Goal: Information Seeking & Learning: Learn about a topic

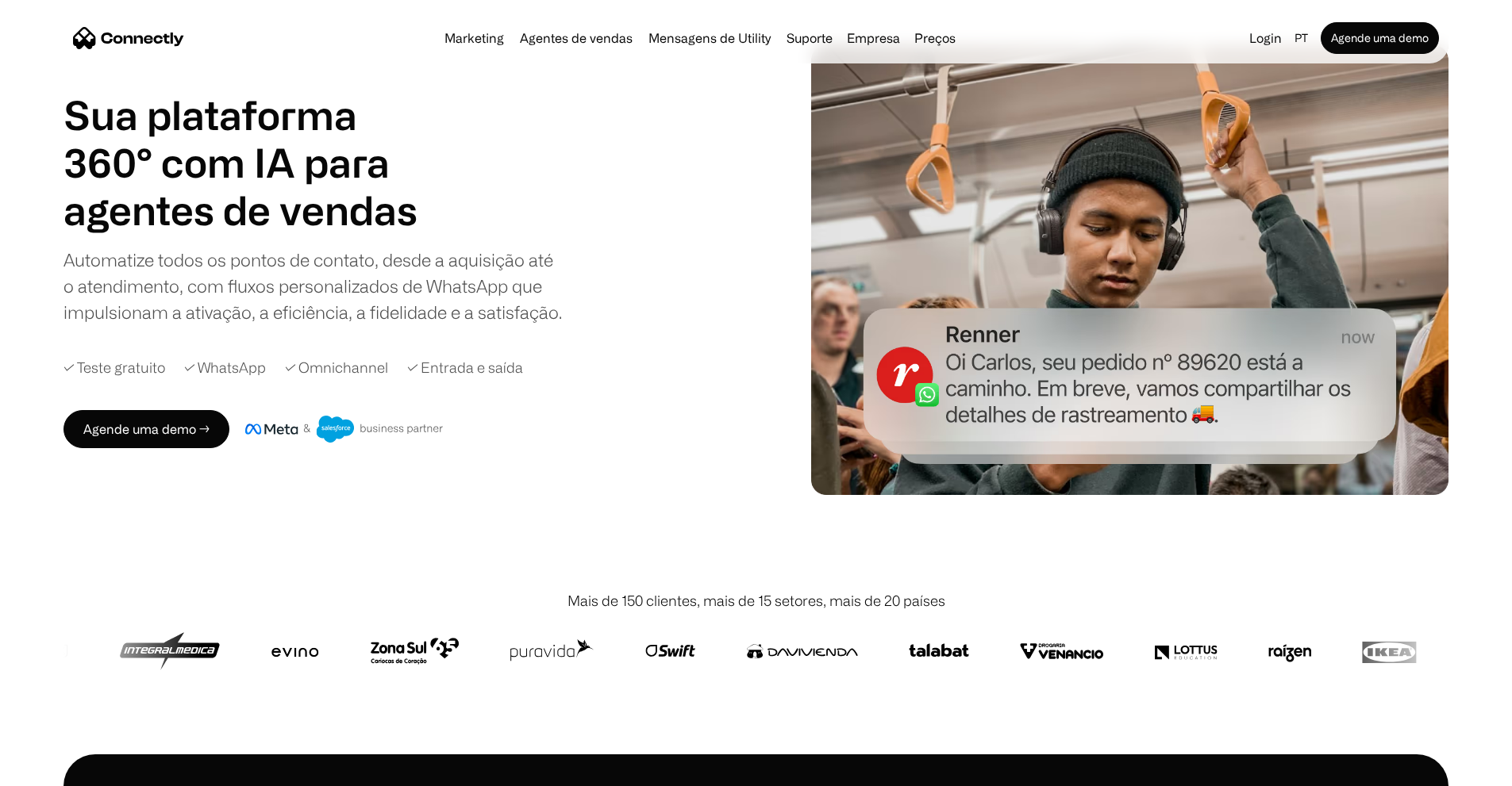
scroll to position [79, 0]
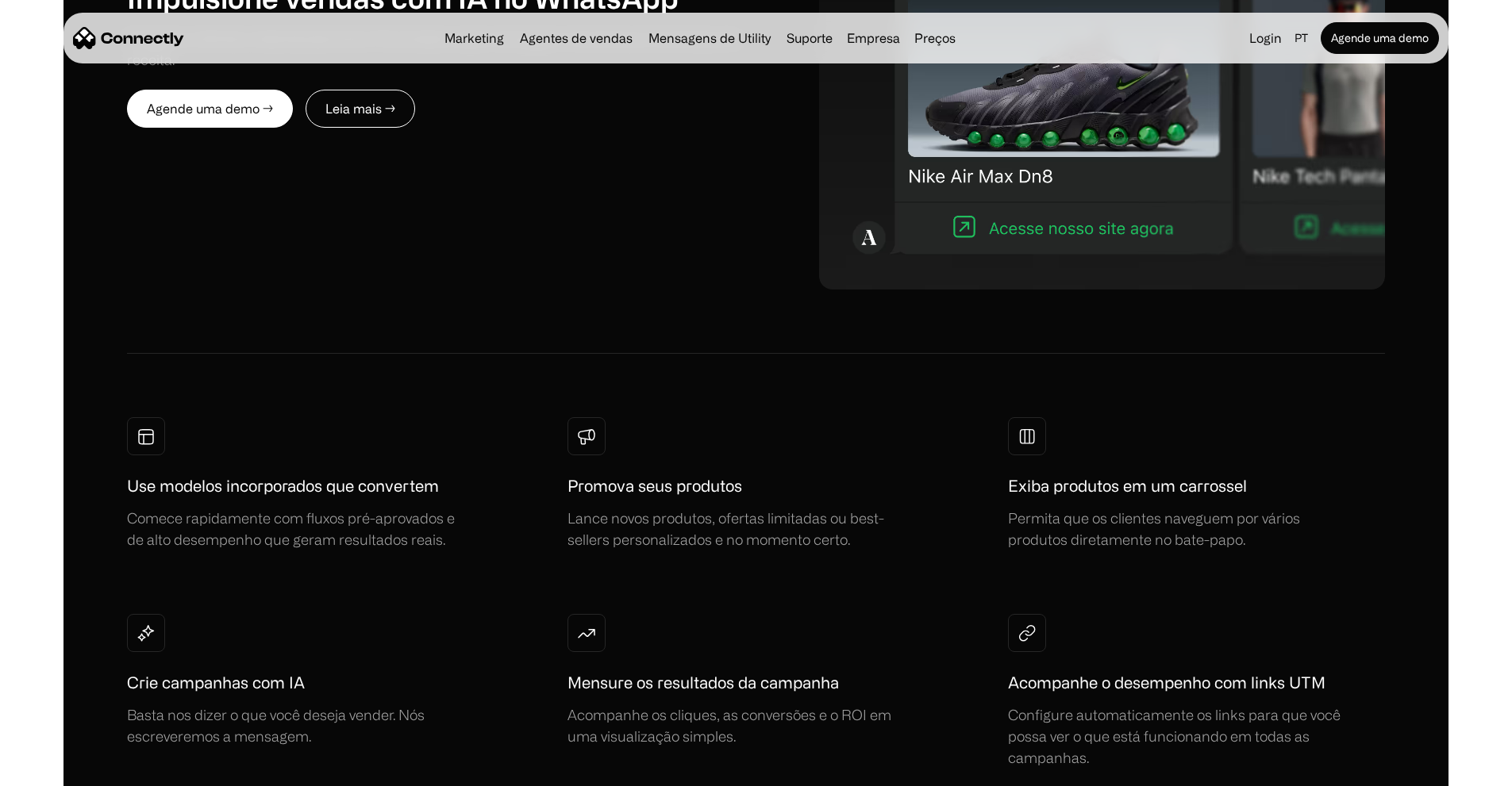
click at [1206, 149] on div "MARKETING Impulsione vendas com IA no WhatsApp Engaje os clientes instantaneame…" at bounding box center [756, 278] width 1512 height 1107
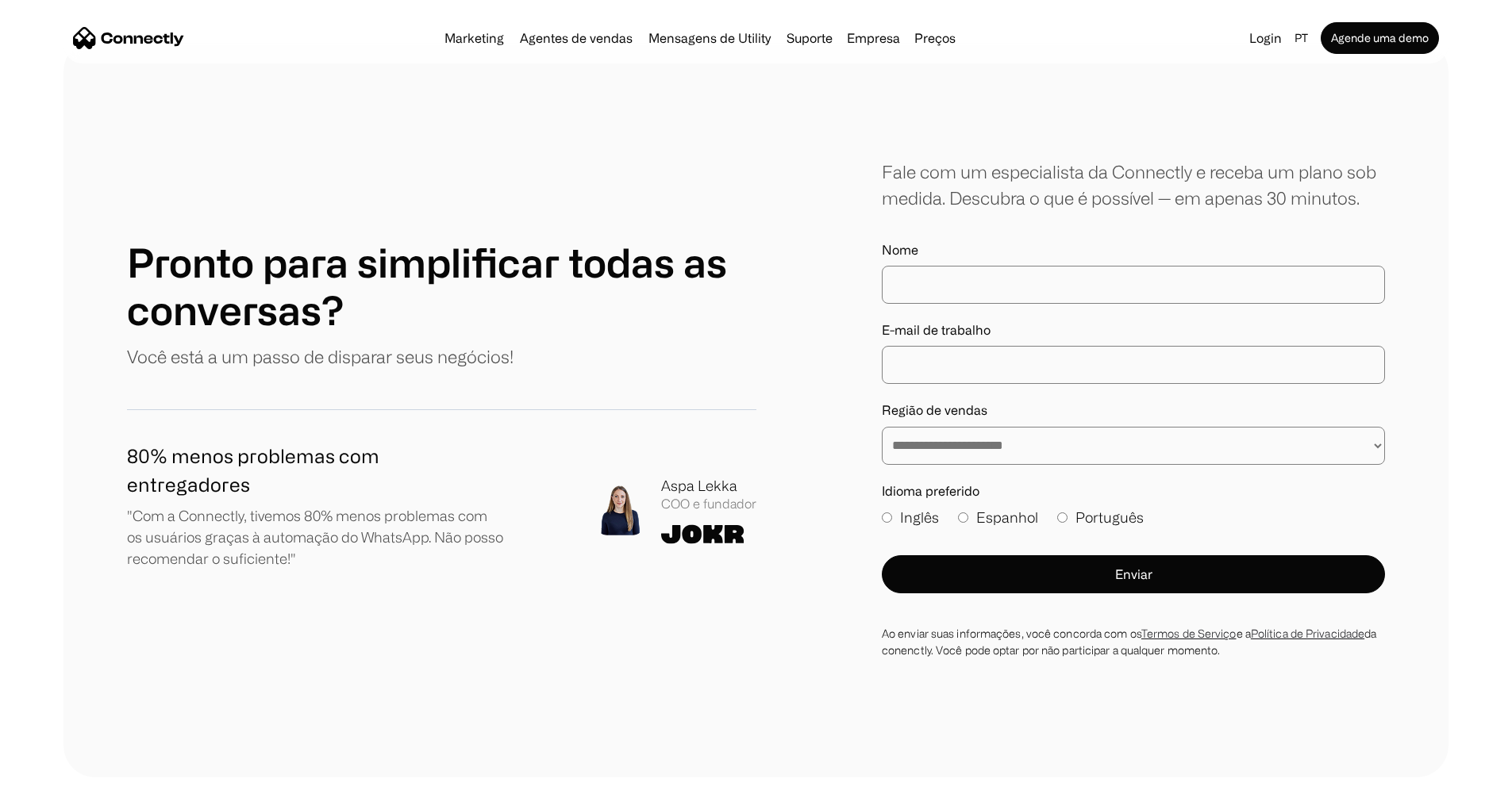
scroll to position [9486, 0]
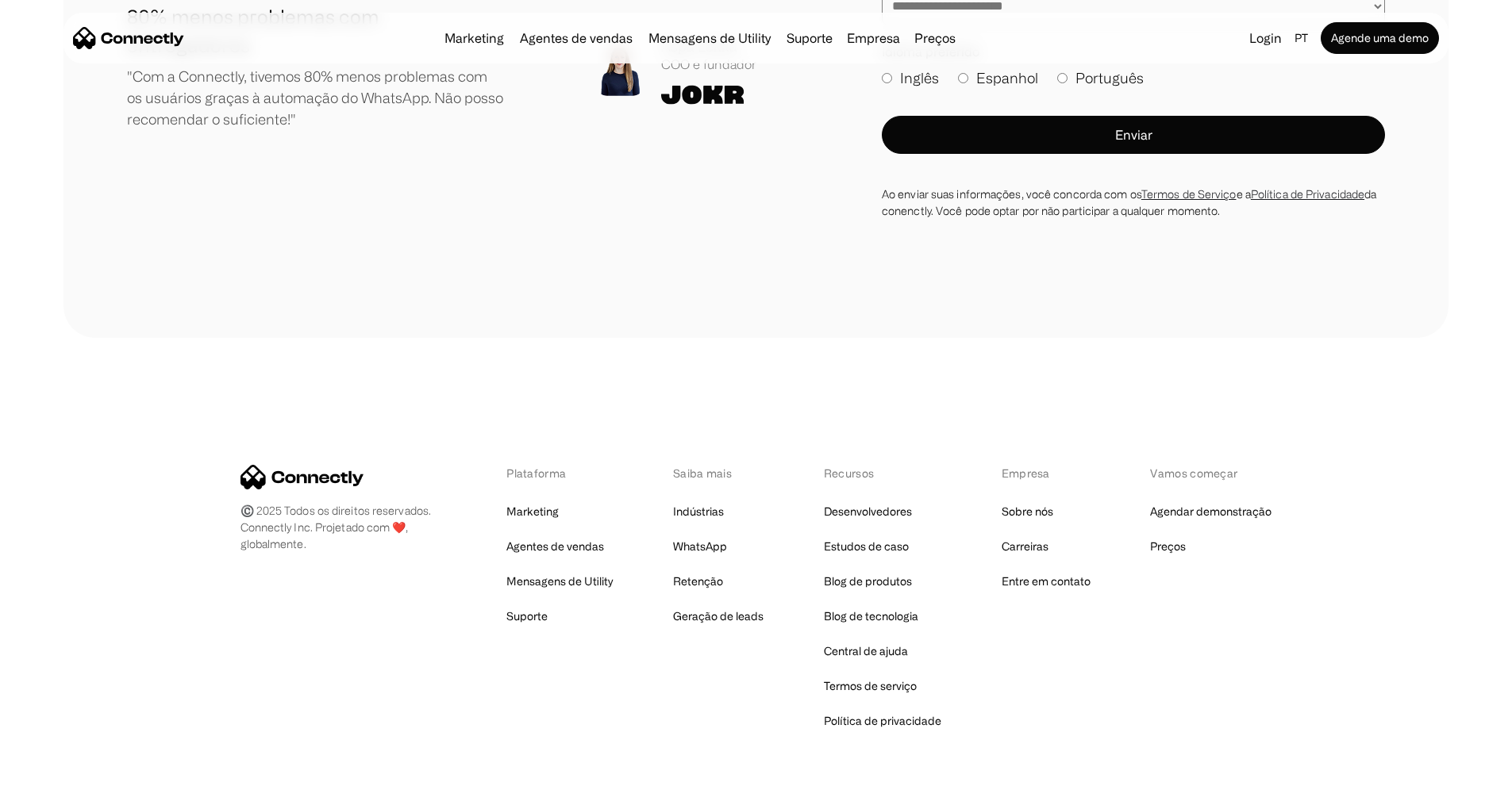
click at [272, 465] on div "Plataforma Marketing Agentes de vendas Mensagens de Utility Suporte Saiba mais …" at bounding box center [756, 598] width 1032 height 267
drag, startPoint x: 277, startPoint y: 421, endPoint x: 491, endPoint y: 361, distance: 222.3
click at [437, 387] on div "©️ 2025 Todos os direitos reservados. Connectly Inc. Projetado com ❤️, globalme…" at bounding box center [755, 599] width 1384 height 522
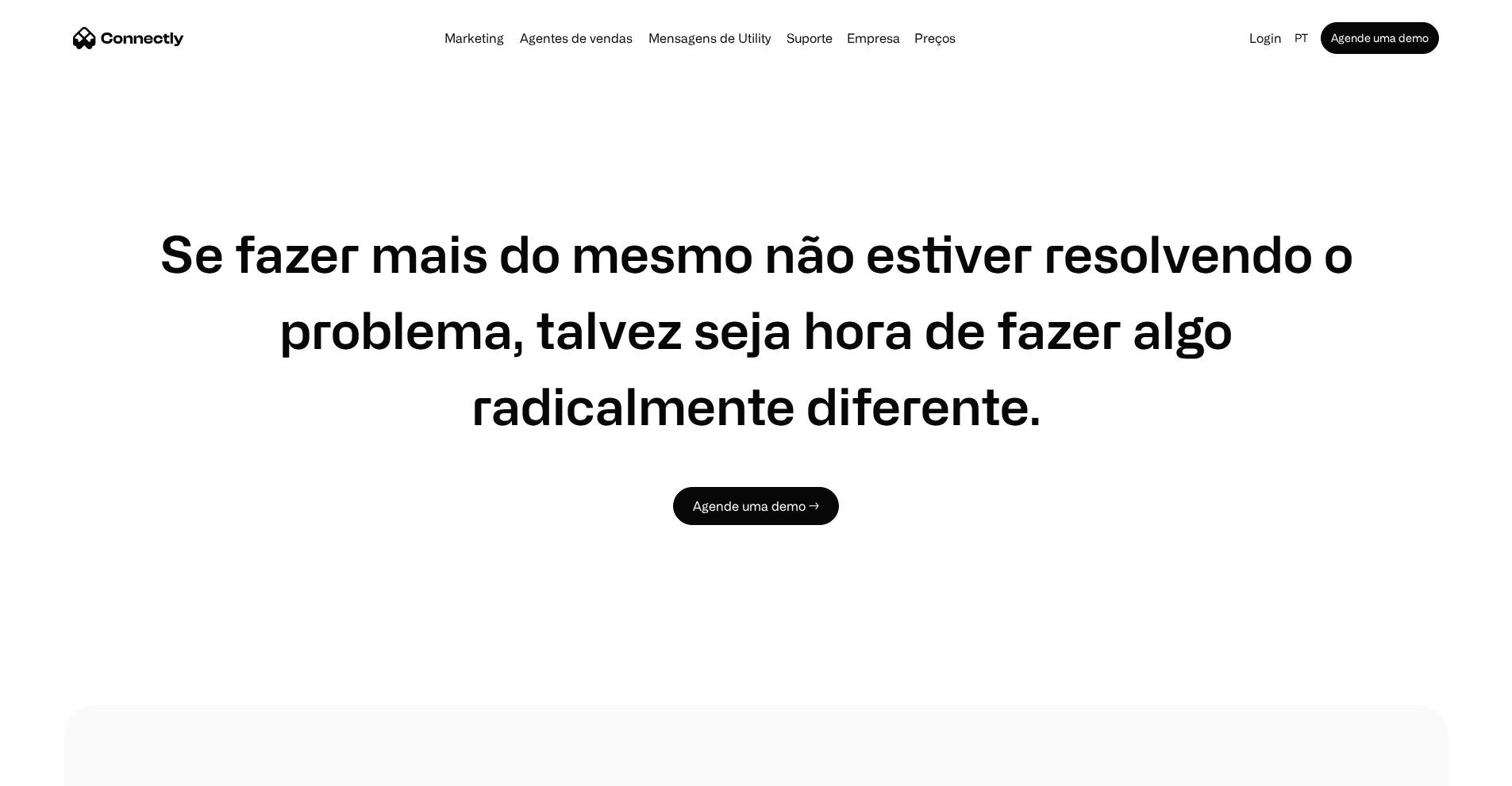
scroll to position [8242, 0]
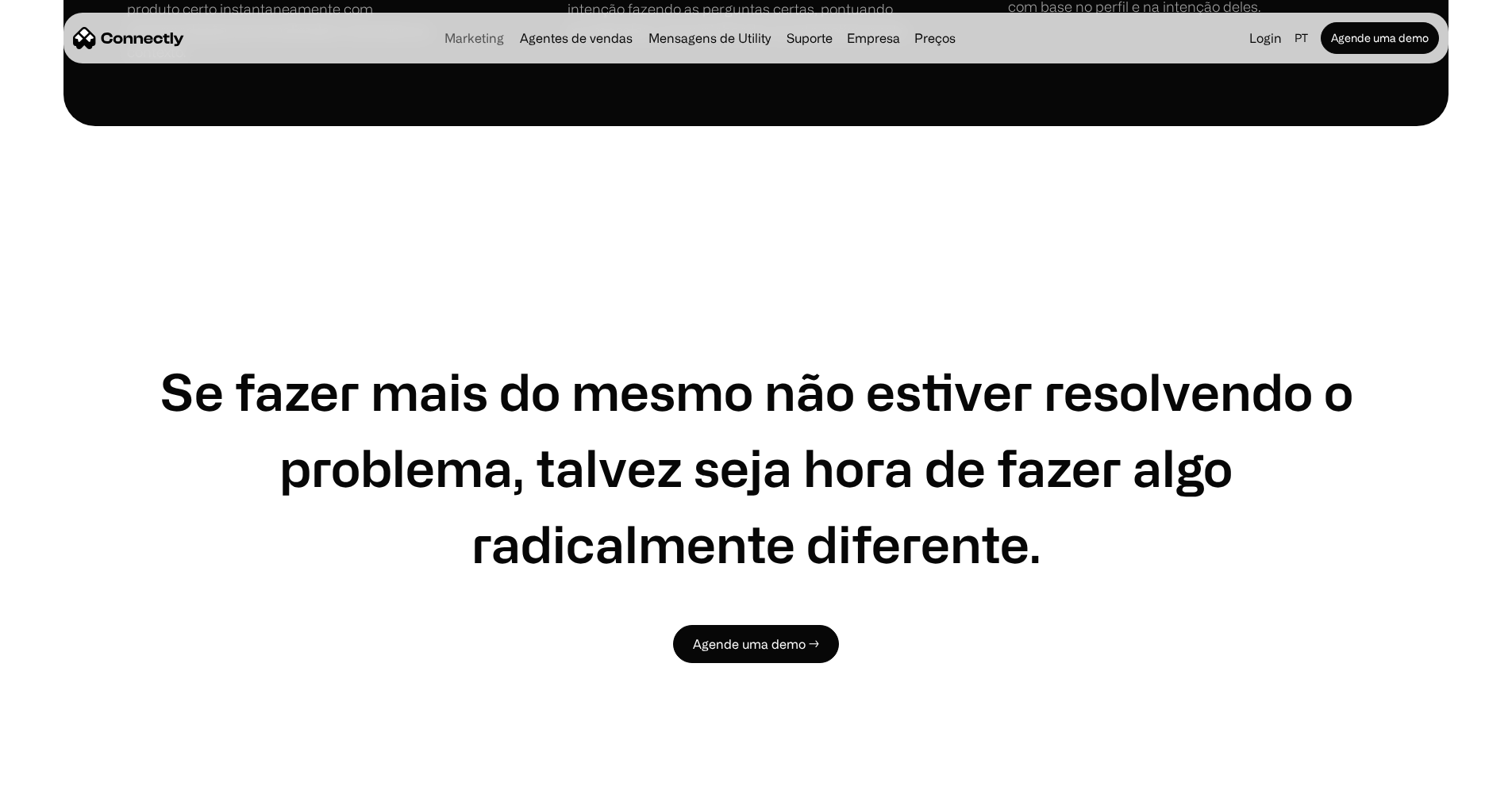
click at [438, 37] on link "Marketing" at bounding box center [474, 38] width 72 height 12
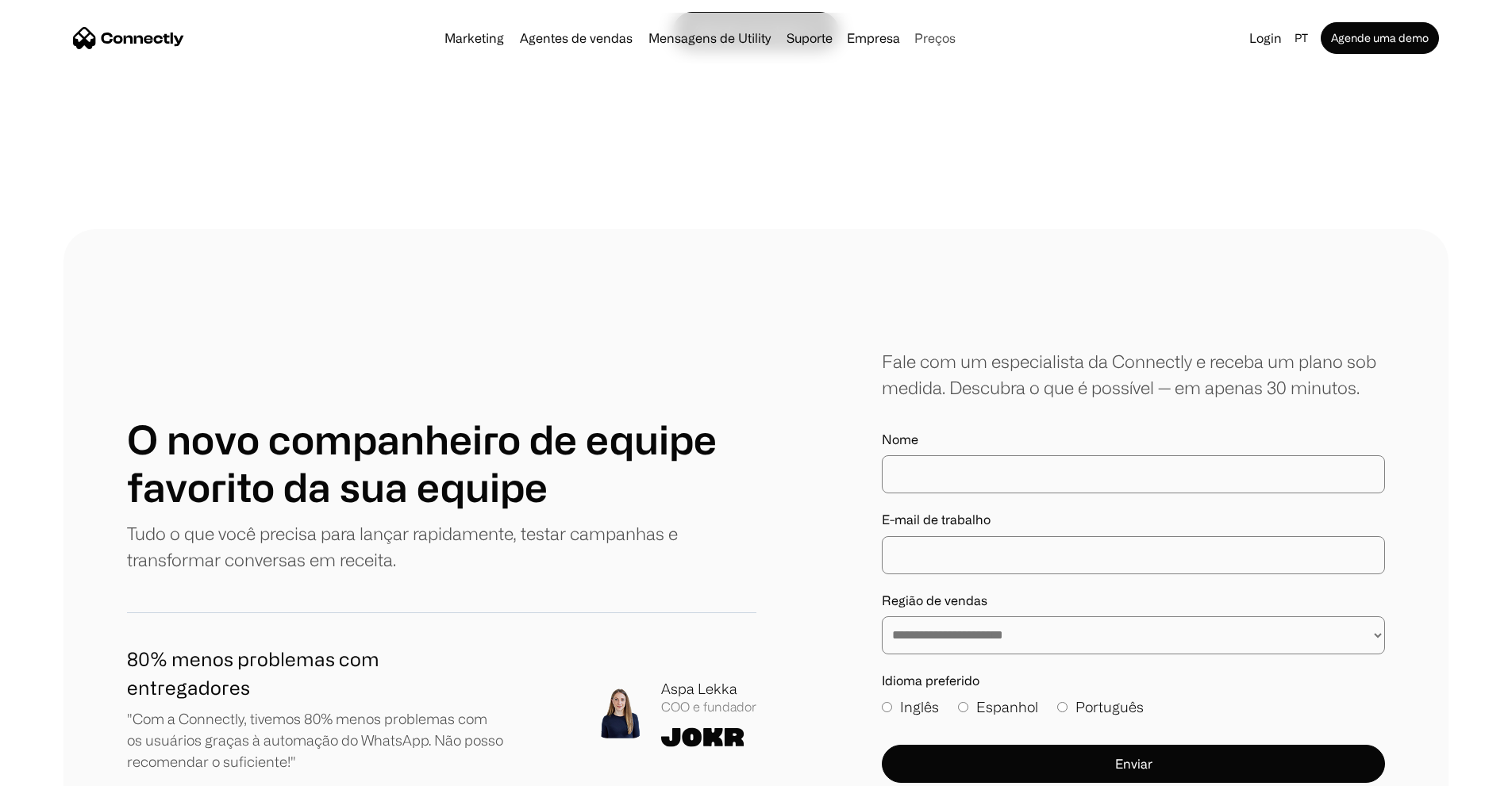
scroll to position [5086, 0]
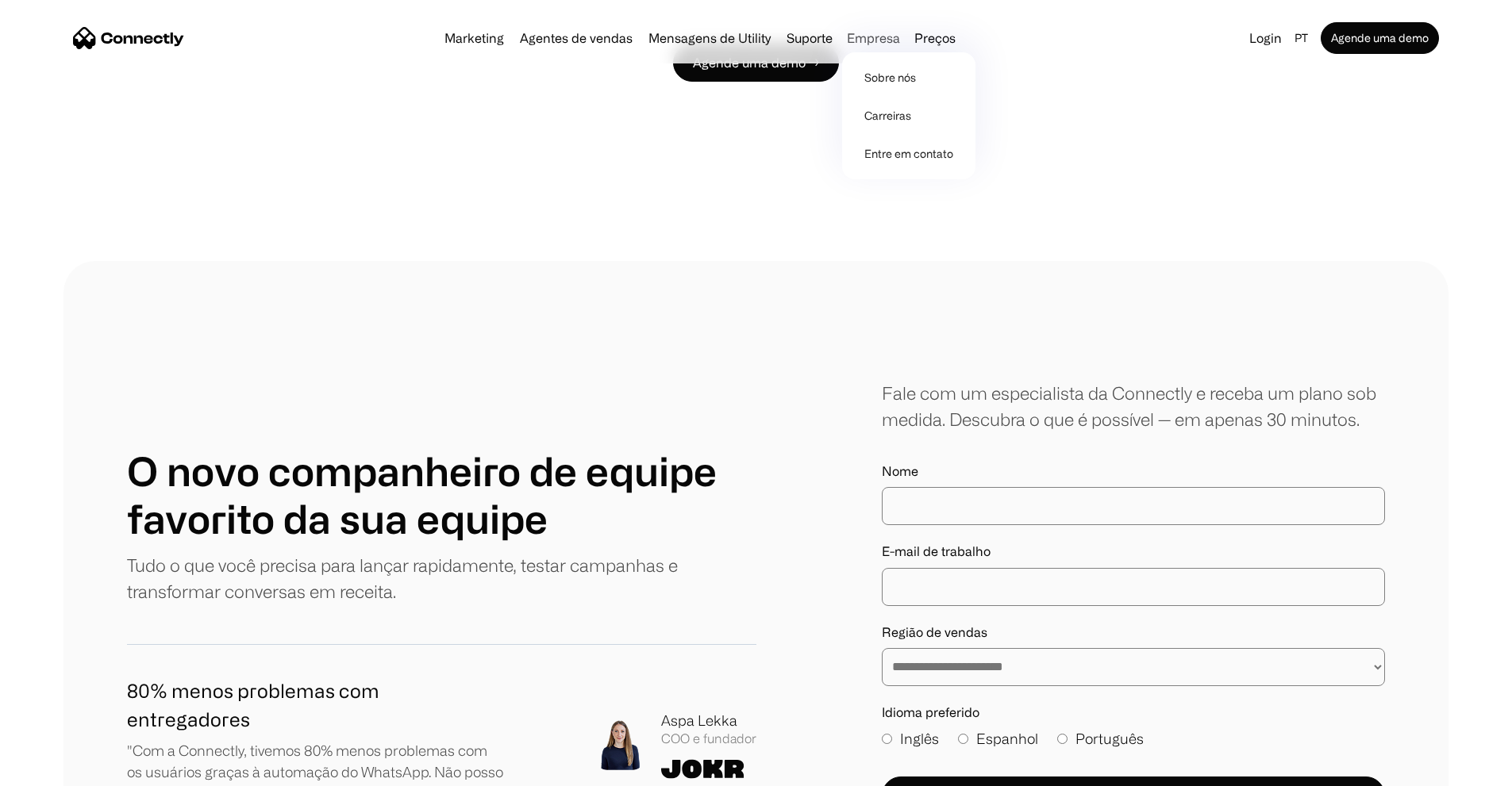
click at [883, 44] on div "Empresa" at bounding box center [873, 38] width 53 height 22
click at [953, 49] on div "Marketing Agentes de vendas Mensagens de Utility Suporte Empresa Sobre nós Carr…" at bounding box center [700, 38] width 523 height 22
click at [951, 44] on link "Preços" at bounding box center [934, 38] width 54 height 12
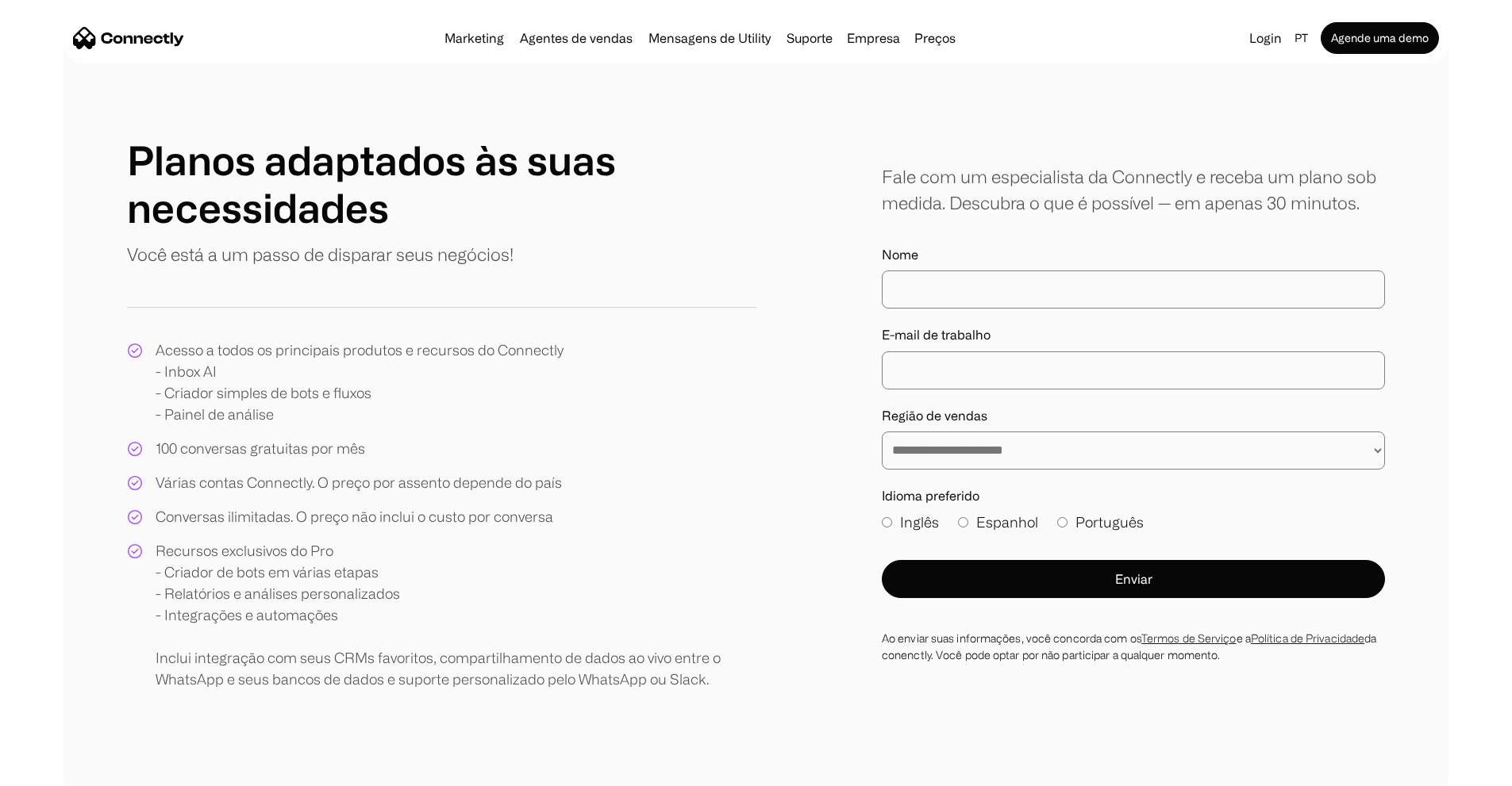
scroll to position [317, 0]
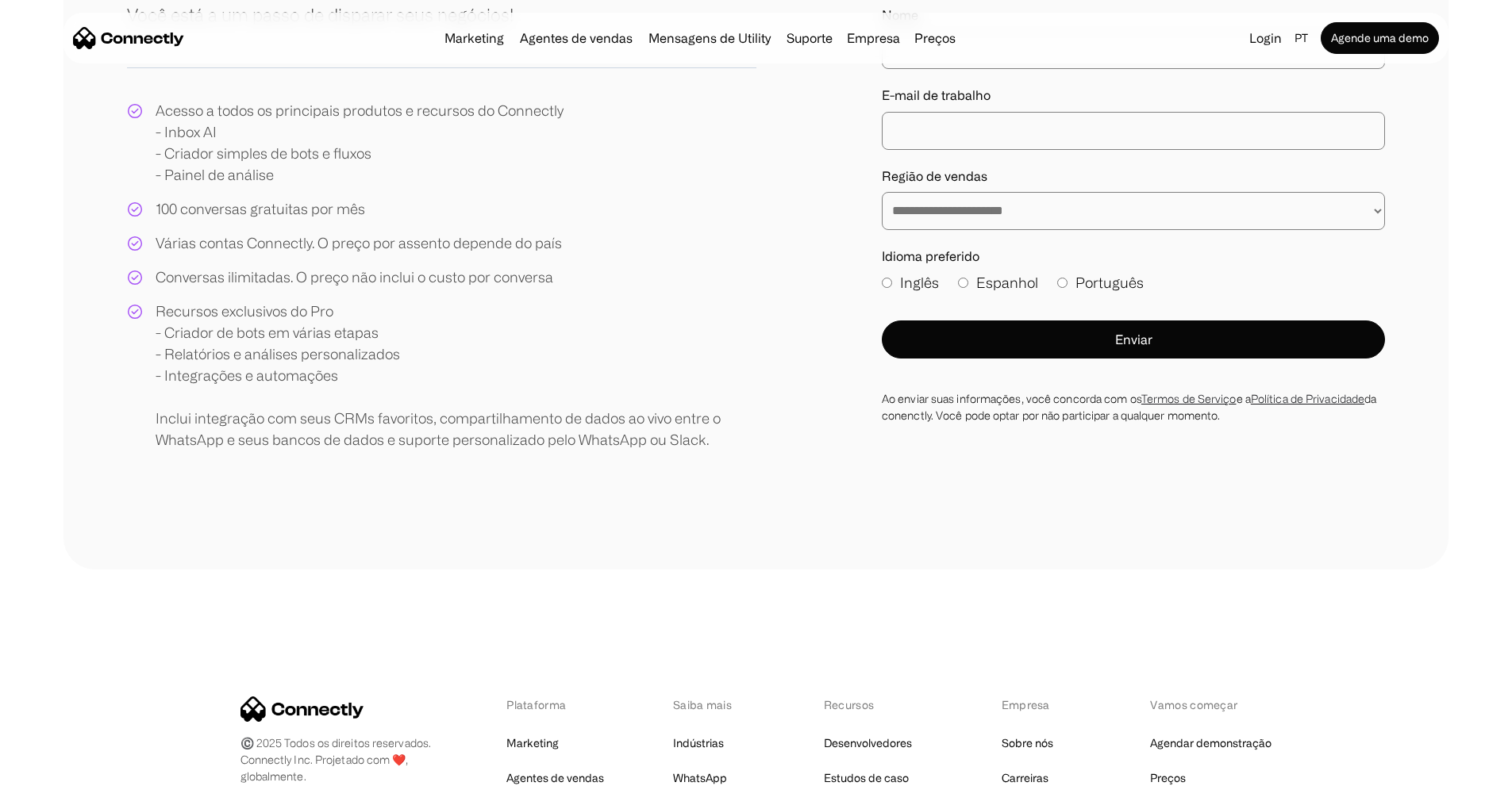
click at [783, 315] on div "**********" at bounding box center [755, 174] width 1257 height 554
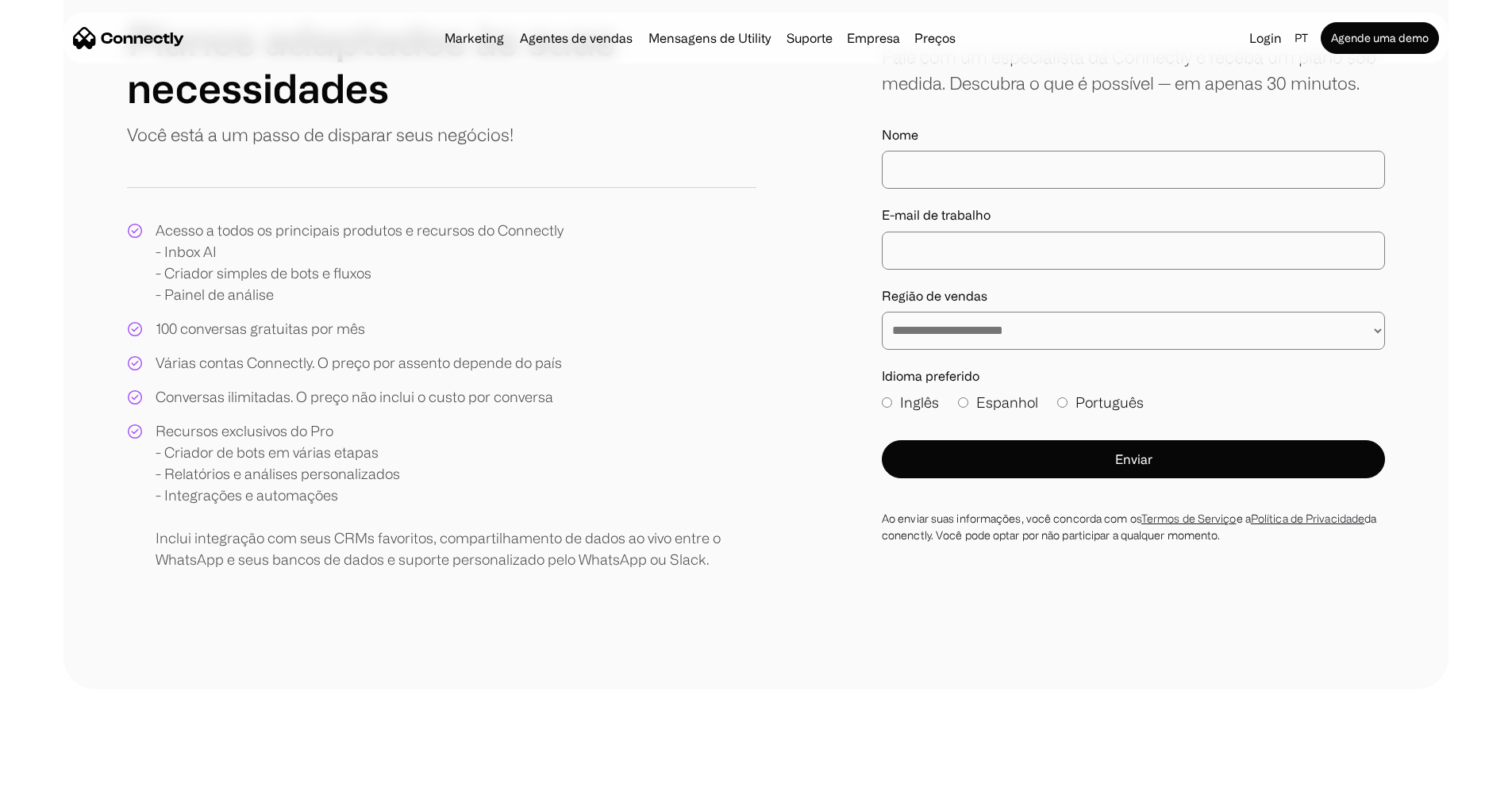
scroll to position [0, 0]
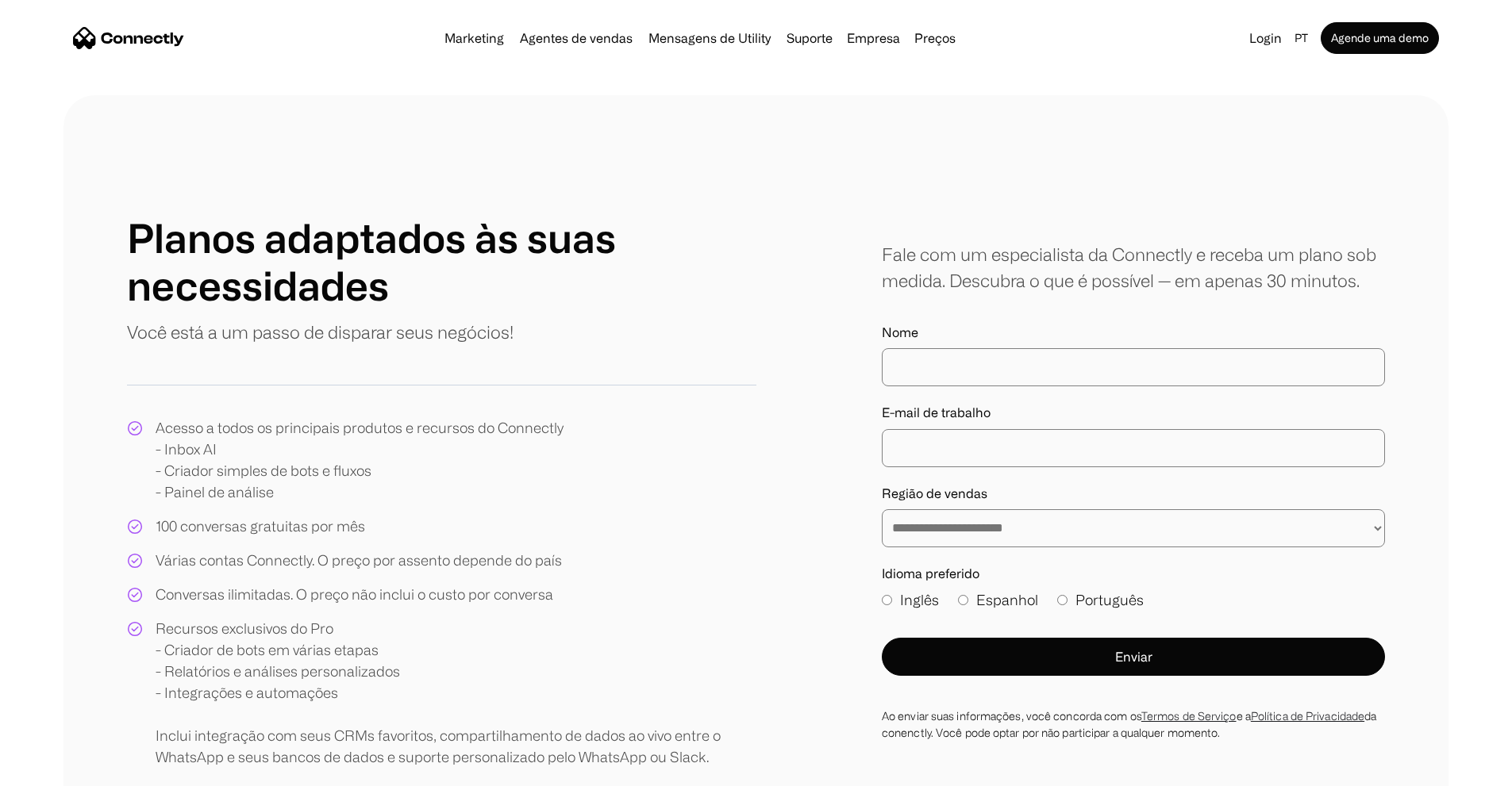
click at [207, 63] on div "Marketing Agentes de vendas Mensagens de Utility Suporte Empresa Sobre nós Carr…" at bounding box center [755, 38] width 1384 height 51
